Goal: Task Accomplishment & Management: Manage account settings

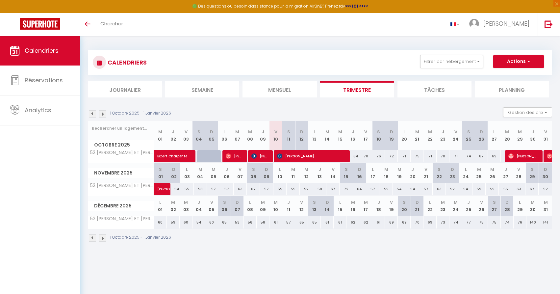
select select
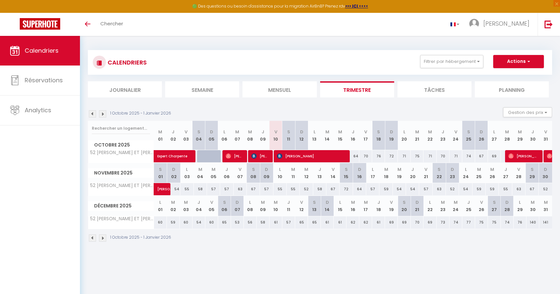
click at [301, 157] on span "[PERSON_NAME]" at bounding box center [311, 156] width 68 height 13
select select "OK"
select select "KO"
select select "0"
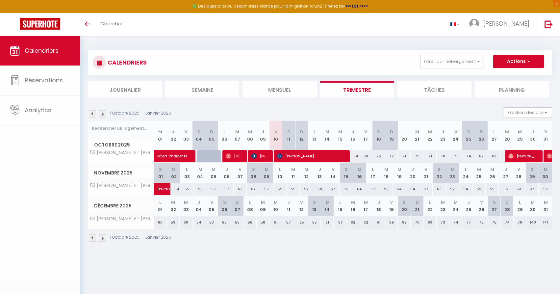
select select "1"
select select
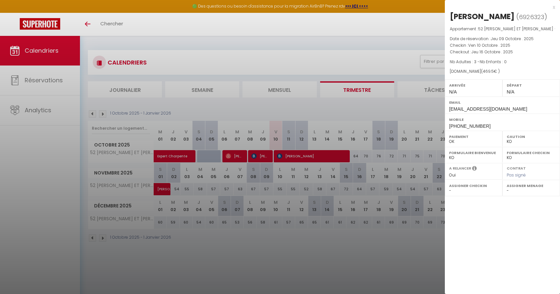
click at [345, 256] on div at bounding box center [280, 147] width 560 height 294
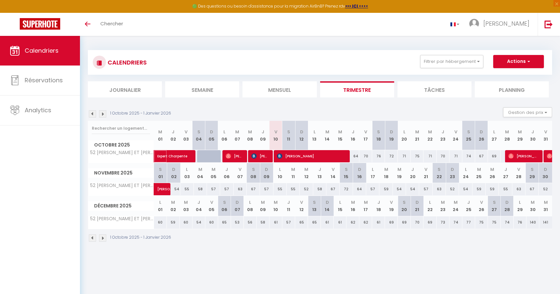
click at [181, 155] on span "Expert Charpente" at bounding box center [179, 152] width 45 height 13
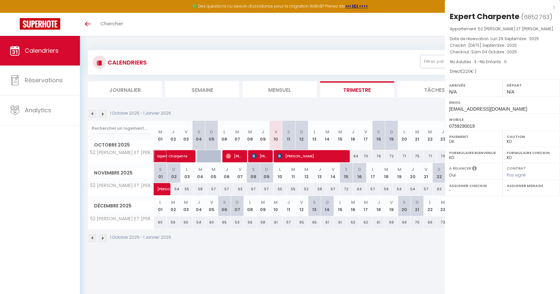
select select "OK"
select select "52582"
